Goal: Task Accomplishment & Management: Manage account settings

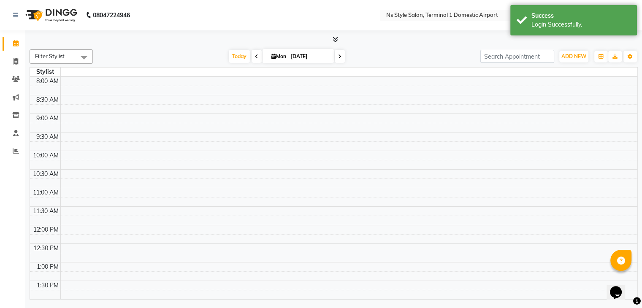
select select "en"
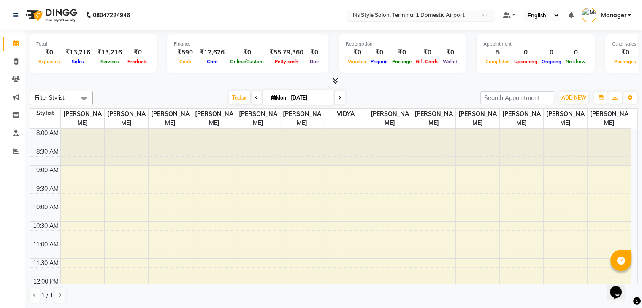
click at [431, 19] on input "text" at bounding box center [412, 16] width 122 height 8
click at [606, 19] on span "Manager" at bounding box center [613, 15] width 25 height 9
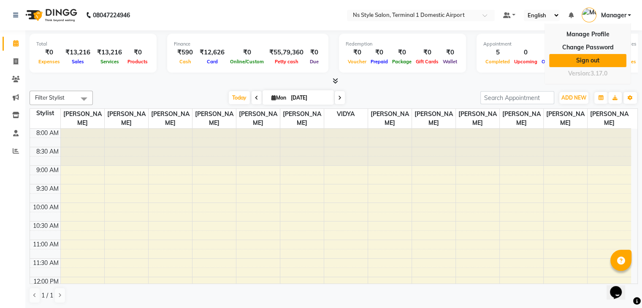
click at [585, 65] on link "Sign out" at bounding box center [587, 60] width 77 height 13
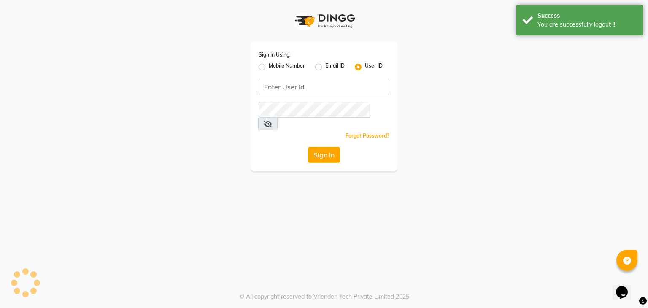
type input "9930388551"
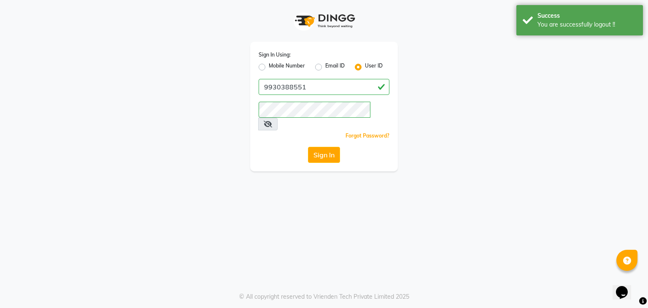
click at [269, 70] on label "Mobile Number" at bounding box center [287, 67] width 36 height 10
click at [269, 68] on input "Mobile Number" at bounding box center [271, 64] width 5 height 5
radio input "true"
radio input "false"
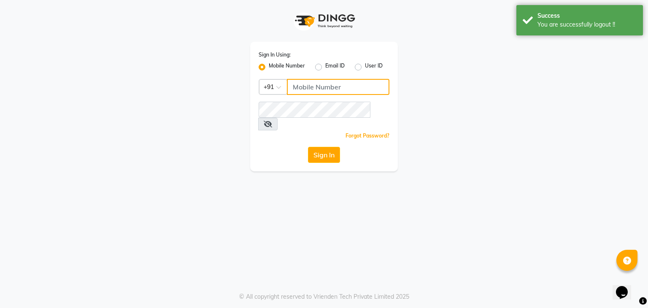
click at [304, 87] on input "Username" at bounding box center [338, 87] width 103 height 16
type input "9930388551"
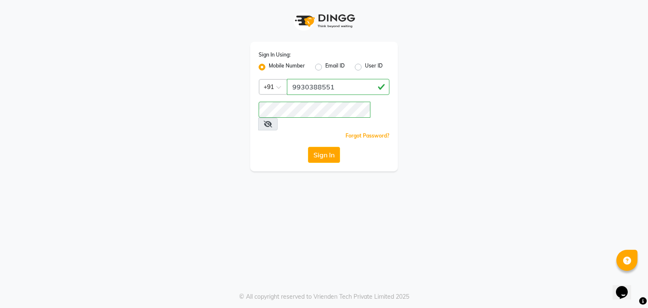
click at [269, 147] on div "Sign In" at bounding box center [324, 155] width 131 height 16
click at [328, 147] on button "Sign In" at bounding box center [324, 155] width 32 height 16
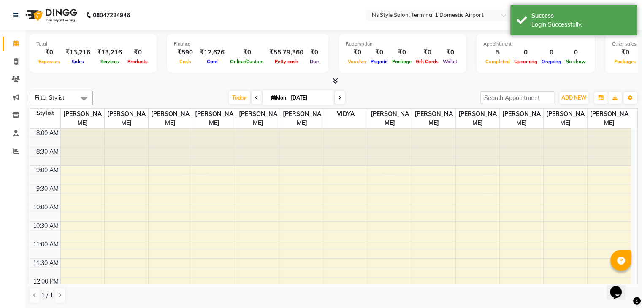
click at [299, 12] on nav "08047224946 Select Location × Ns Style Salon, Terminal 1 Domestic Airport Defau…" at bounding box center [321, 15] width 642 height 30
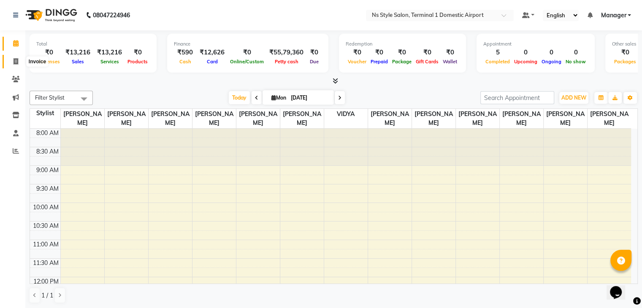
click at [11, 60] on span at bounding box center [15, 62] width 15 height 10
select select "service"
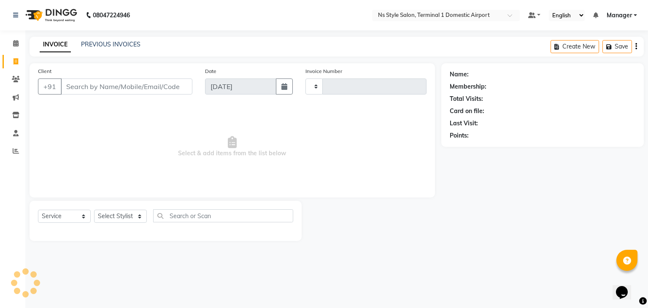
type input "1389"
select select "5659"
click at [88, 42] on link "PREVIOUS INVOICES" at bounding box center [111, 45] width 60 height 8
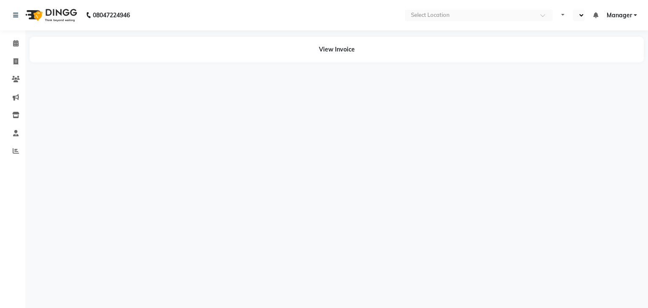
select select "en"
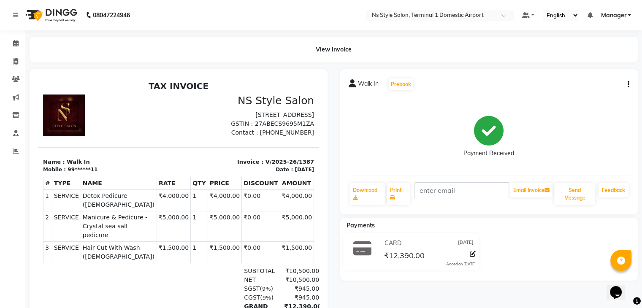
drag, startPoint x: 38, startPoint y: 78, endPoint x: 168, endPoint y: 111, distance: 133.8
click at [168, 111] on div at bounding box center [108, 116] width 141 height 43
